Goal: Transaction & Acquisition: Purchase product/service

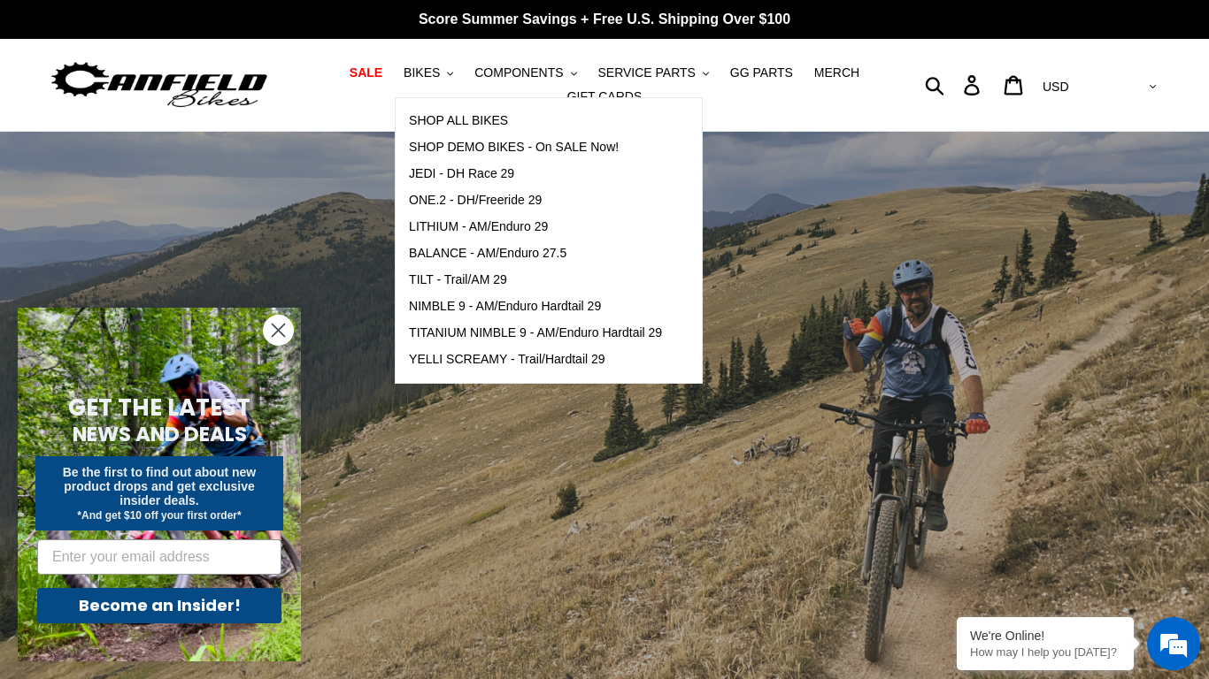
click at [437, 76] on span "BIKES" at bounding box center [421, 72] width 36 height 15
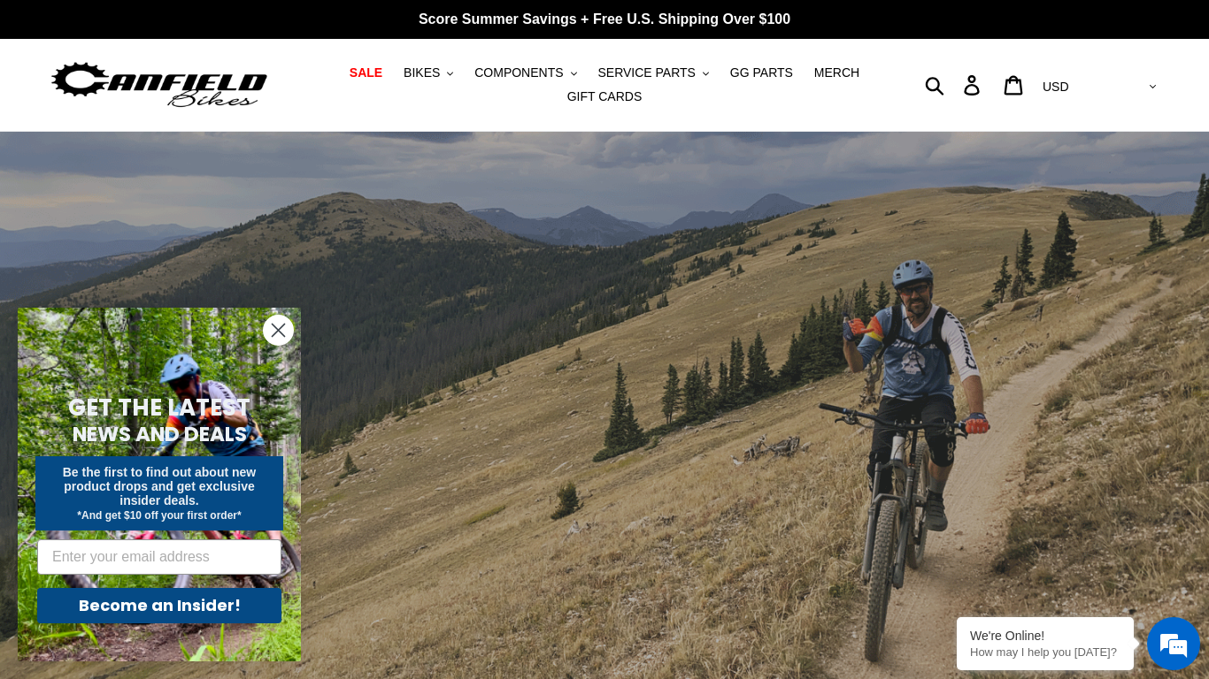
click at [437, 76] on span "BIKES" at bounding box center [421, 72] width 36 height 15
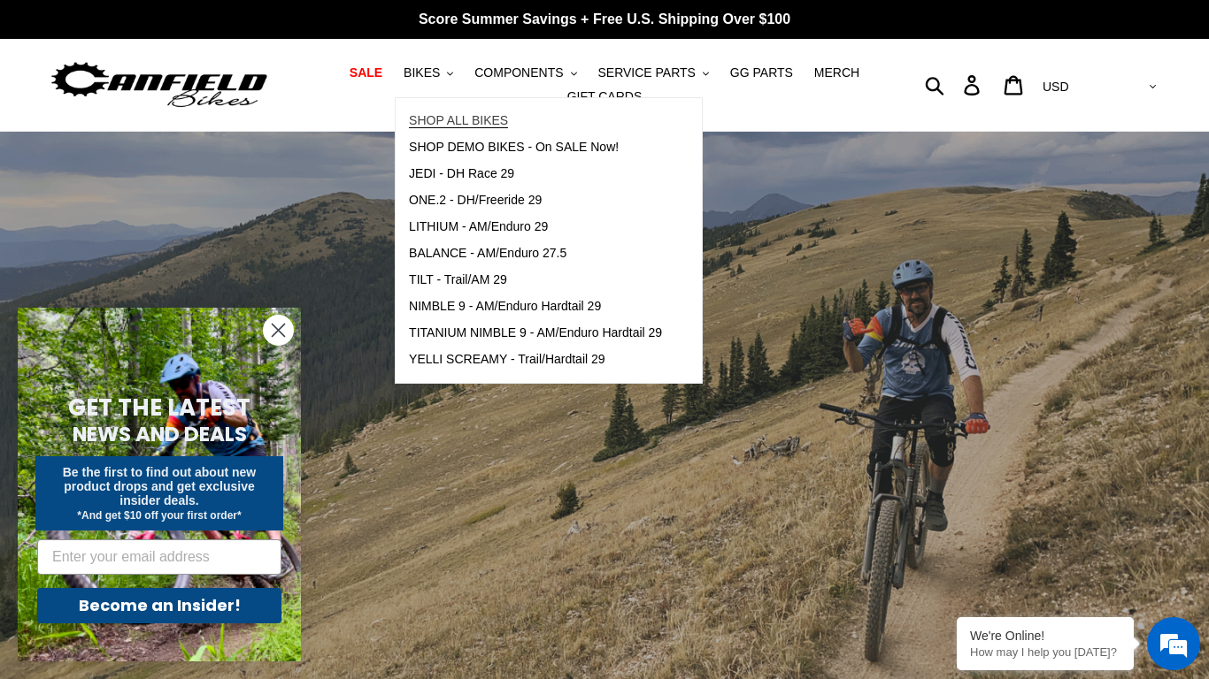
click at [458, 119] on span "SHOP ALL BIKES" at bounding box center [458, 120] width 99 height 15
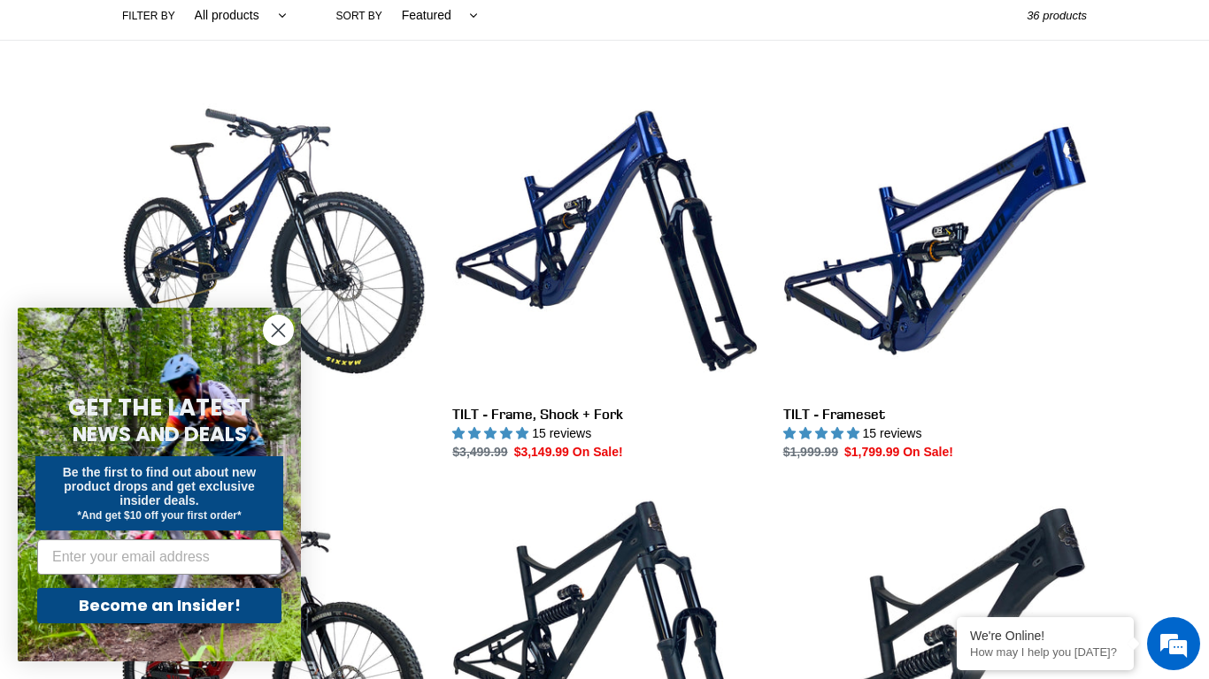
scroll to position [302, 0]
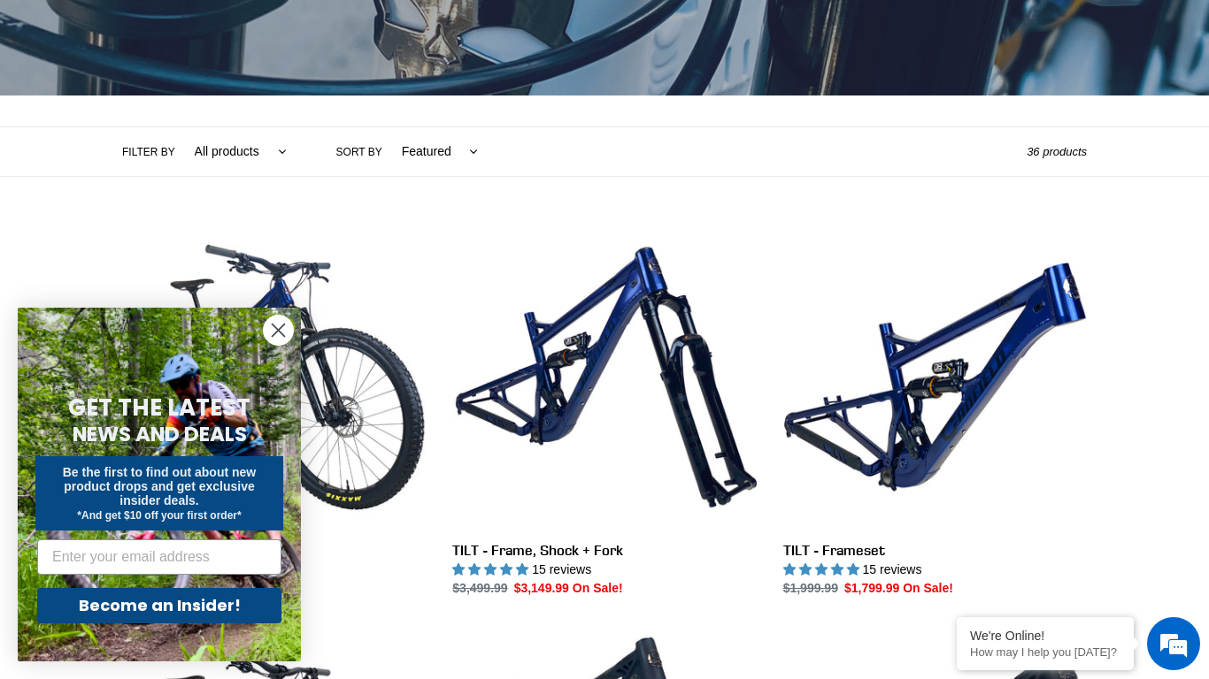
click at [460, 149] on select "Featured Best selling Alphabetically, A-Z Alphabetically, Z-A Price, low to hig…" at bounding box center [435, 151] width 99 height 49
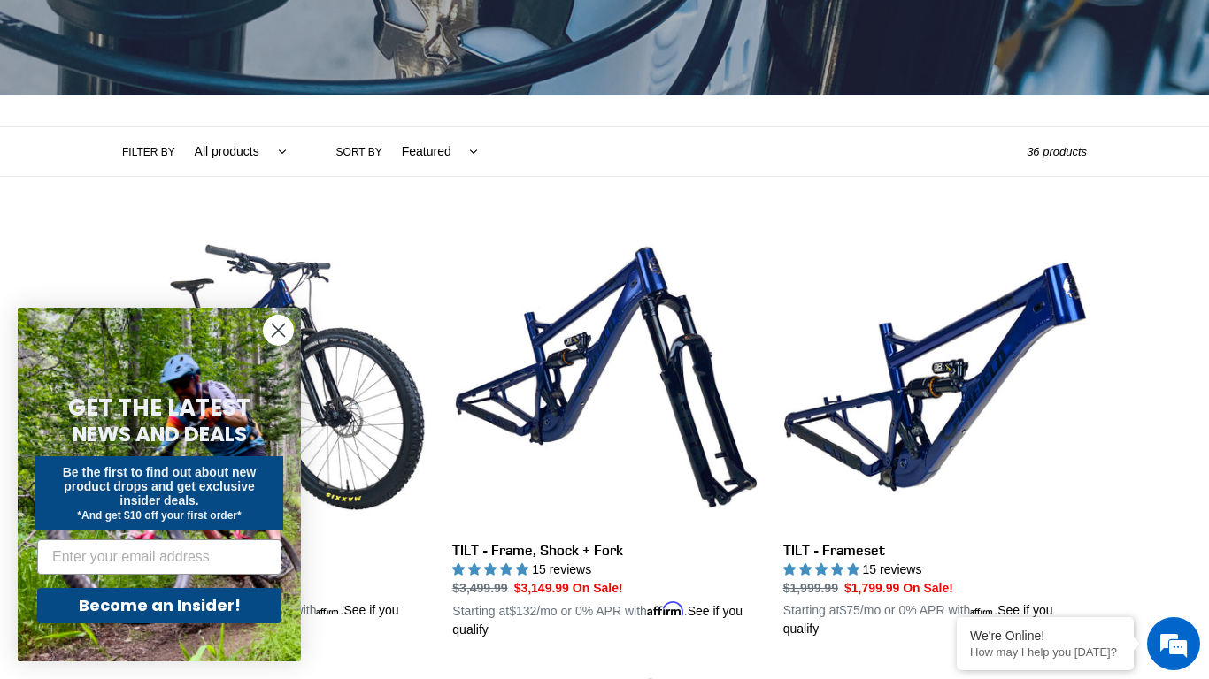
click at [460, 149] on select "Featured Best selling Alphabetically, A-Z Alphabetically, Z-A Price, low to hig…" at bounding box center [435, 151] width 99 height 49
click at [276, 151] on select "All products 275 29er balance BFCM23 BFCM24 CBF DEMO BIKE Downhill Enduro Full …" at bounding box center [236, 151] width 115 height 49
select select "/collections/bikes/enduro"
click at [179, 127] on select "All products 275 29er balance BFCM23 BFCM24 CBF DEMO BIKE Downhill Enduro Full …" at bounding box center [236, 151] width 115 height 49
click at [281, 331] on circle "Close dialog" at bounding box center [278, 330] width 29 height 29
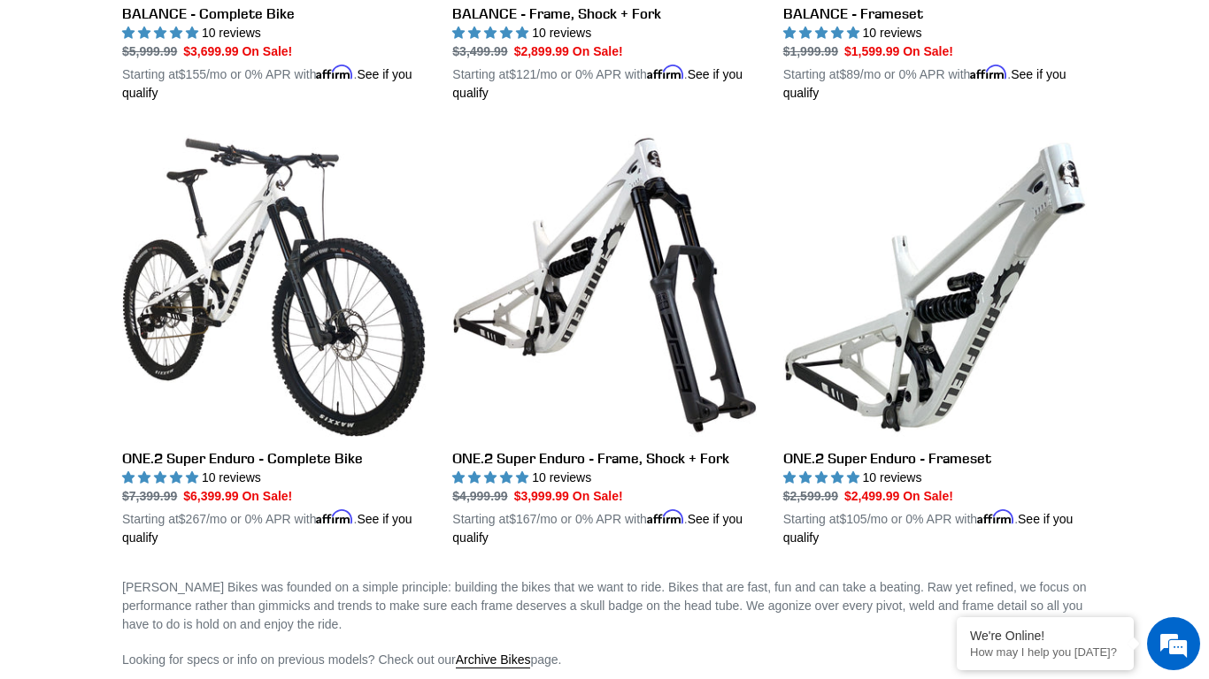
scroll to position [838, 0]
